Goal: Task Accomplishment & Management: Use online tool/utility

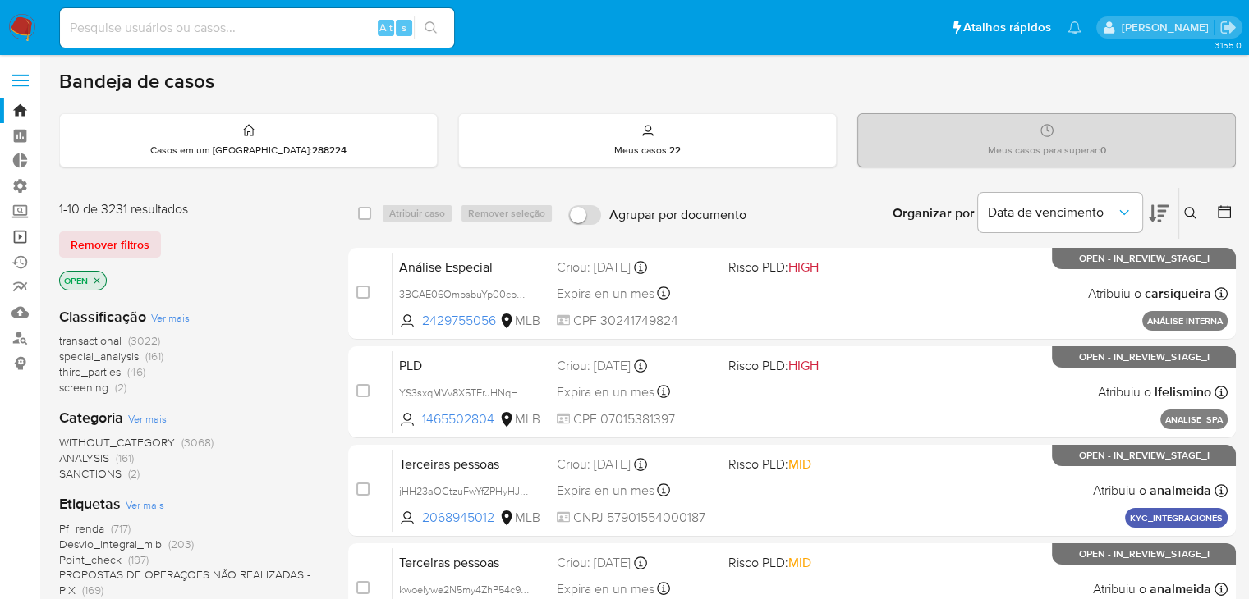
click at [21, 246] on link "Operações em massa" at bounding box center [97, 236] width 195 height 25
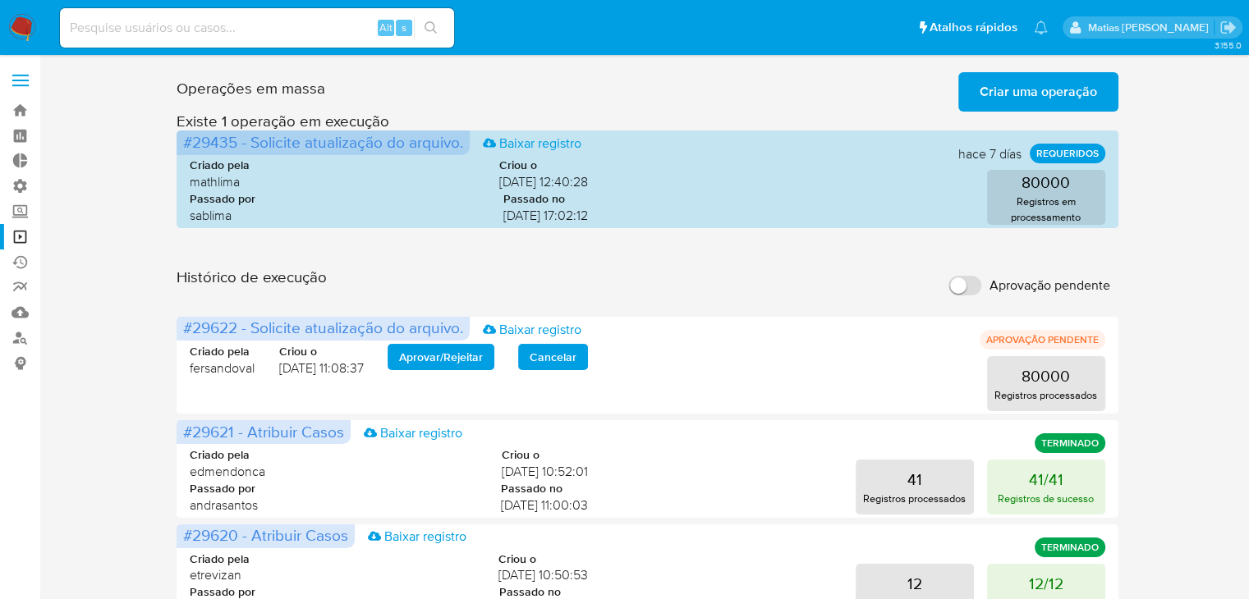
click at [1036, 94] on span "Criar uma operação" at bounding box center [1038, 92] width 117 height 36
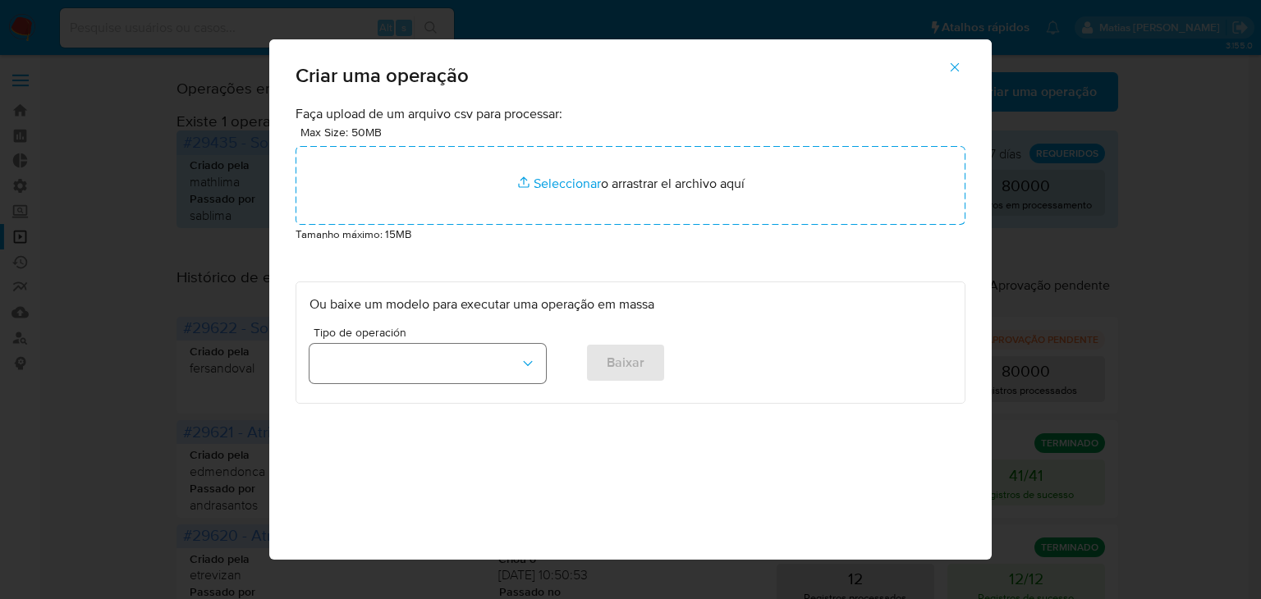
click at [488, 377] on button "button" at bounding box center [428, 363] width 237 height 39
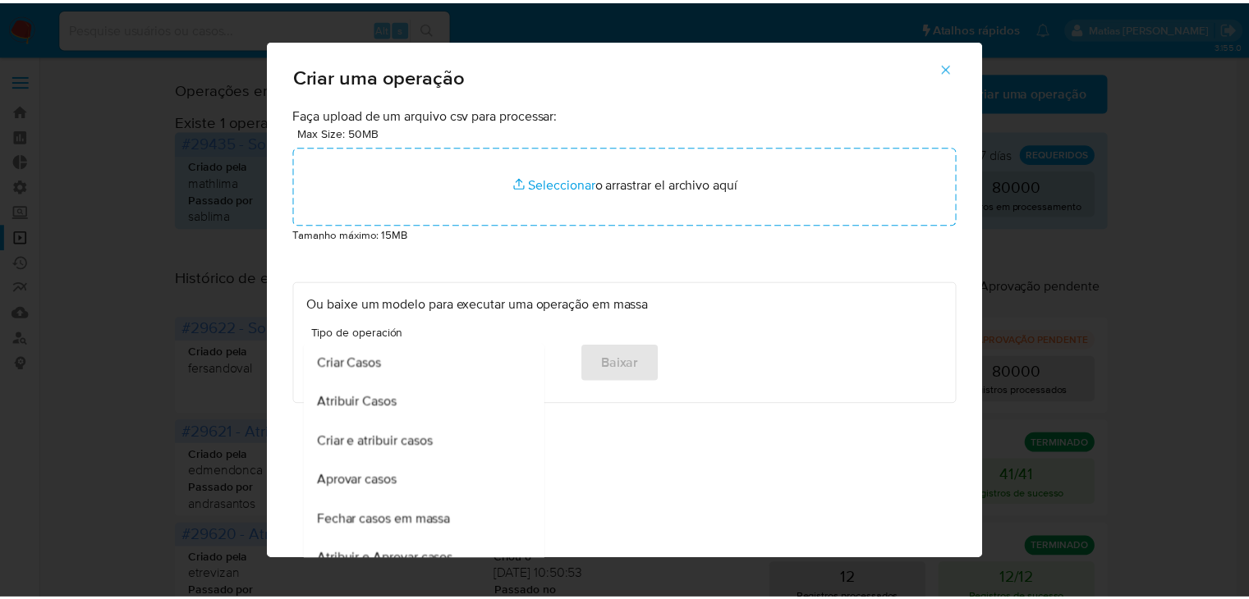
scroll to position [1028, 0]
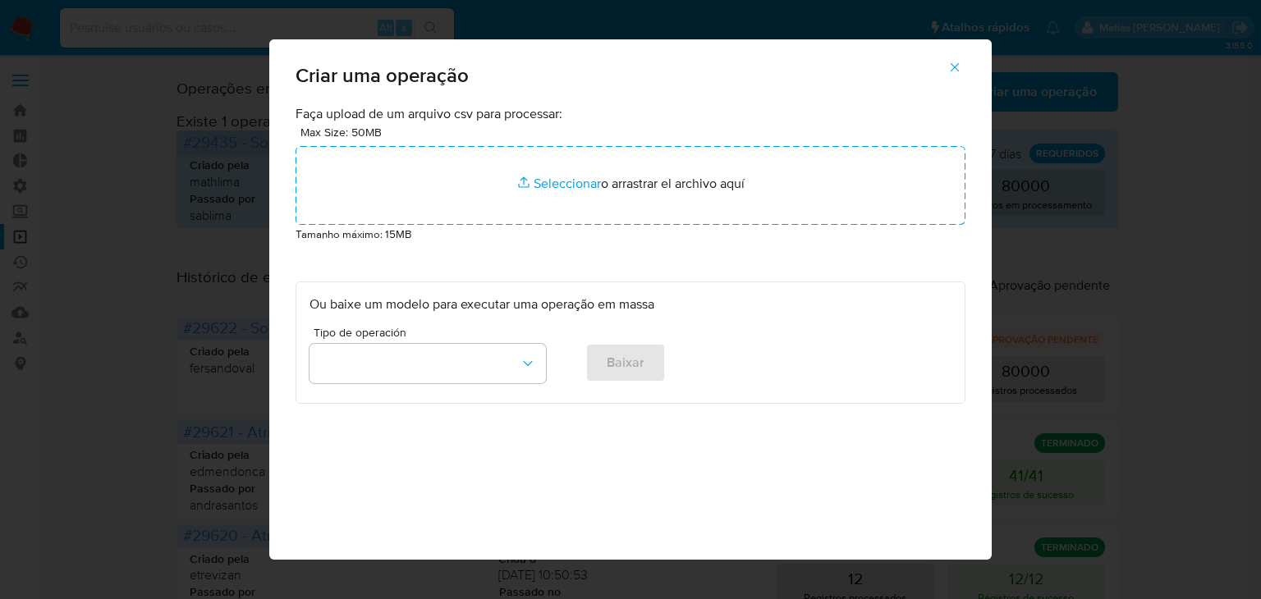
click at [959, 70] on icon "button" at bounding box center [955, 67] width 15 height 15
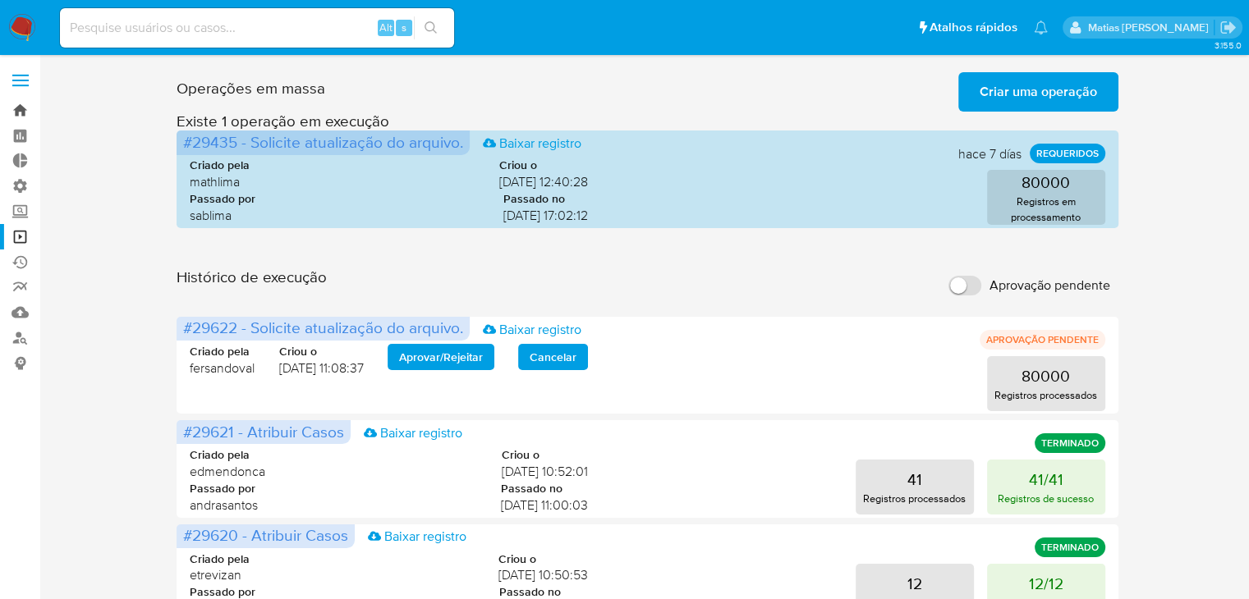
click at [28, 116] on link "Bandeja" at bounding box center [97, 110] width 195 height 25
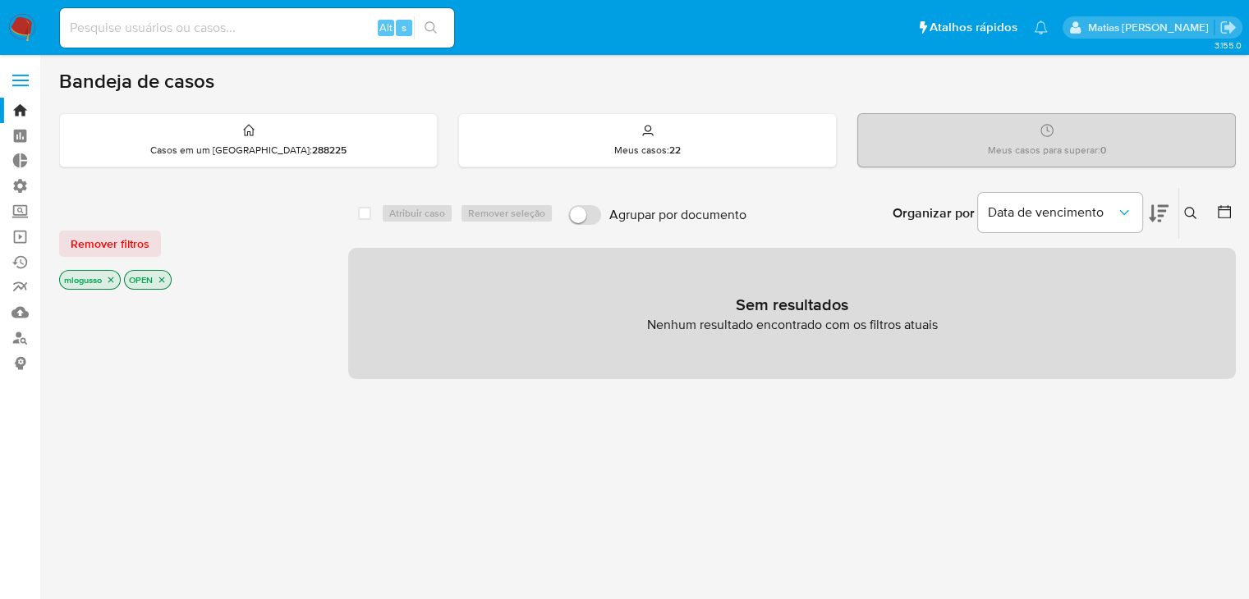
click at [115, 280] on icon "close-filter" at bounding box center [111, 280] width 10 height 10
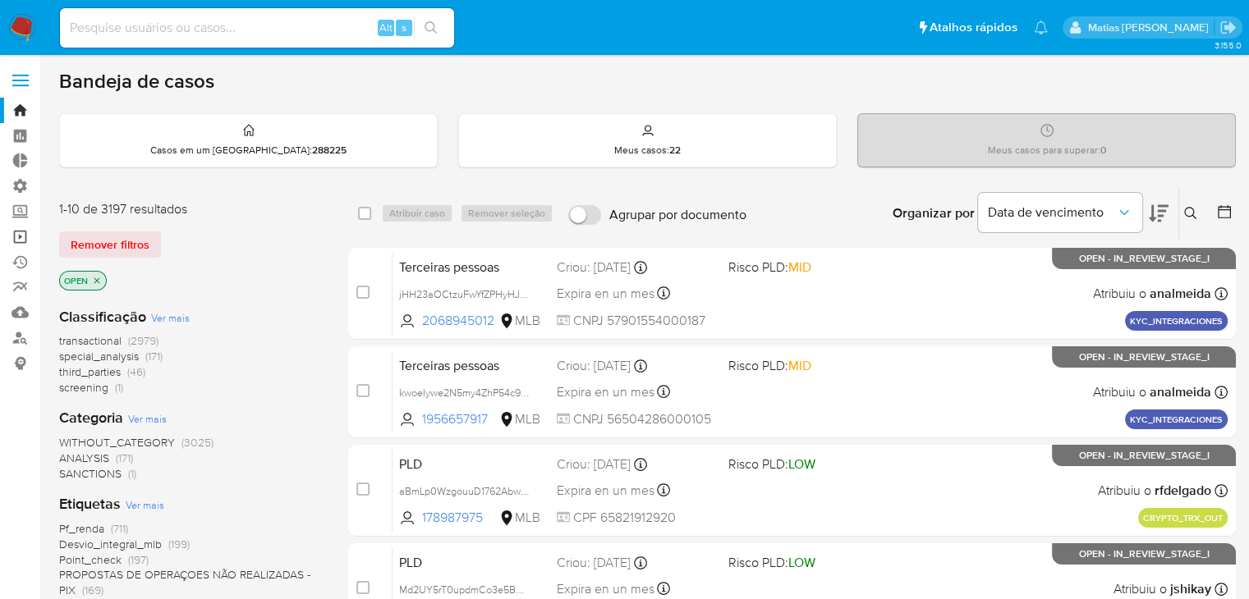
click at [23, 240] on link "Operações em massa" at bounding box center [97, 236] width 195 height 25
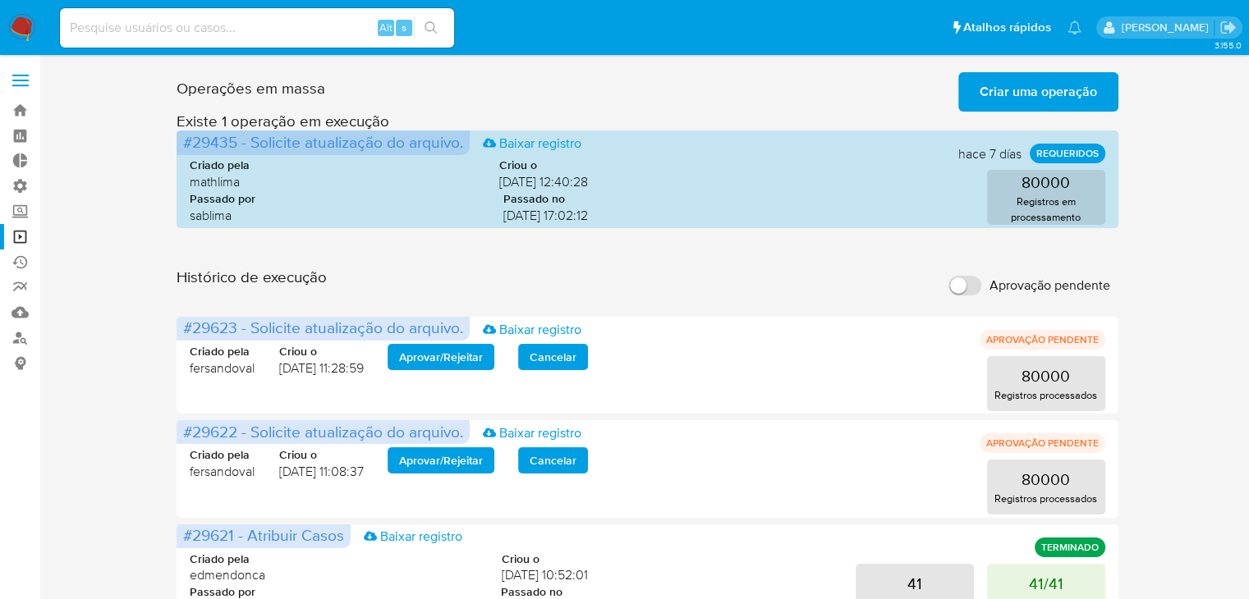
click at [974, 289] on input "Aprovação pendente" at bounding box center [964, 286] width 33 height 20
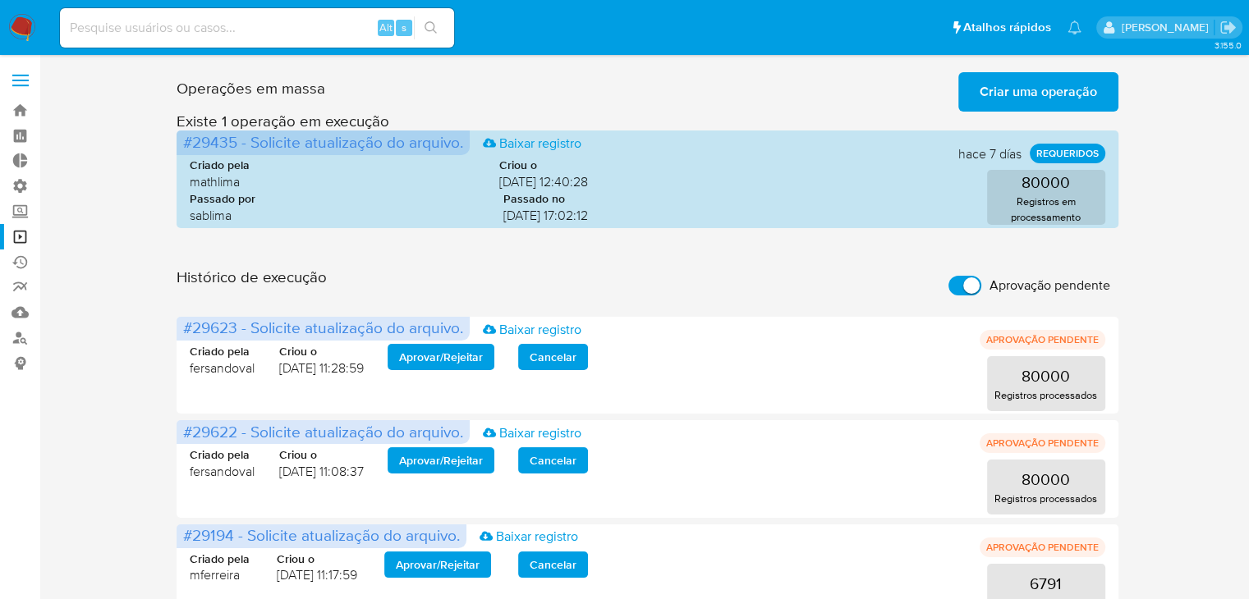
scroll to position [33, 0]
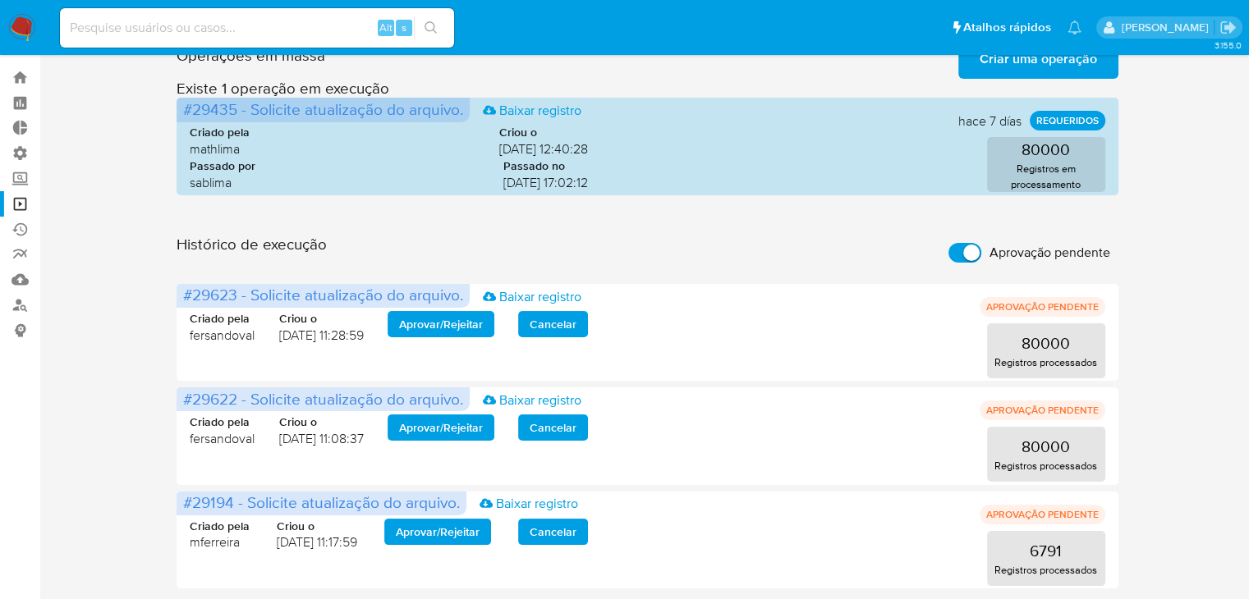
click at [961, 250] on input "Aprovação pendente" at bounding box center [964, 253] width 33 height 20
checkbox input "false"
